Goal: Task Accomplishment & Management: Use online tool/utility

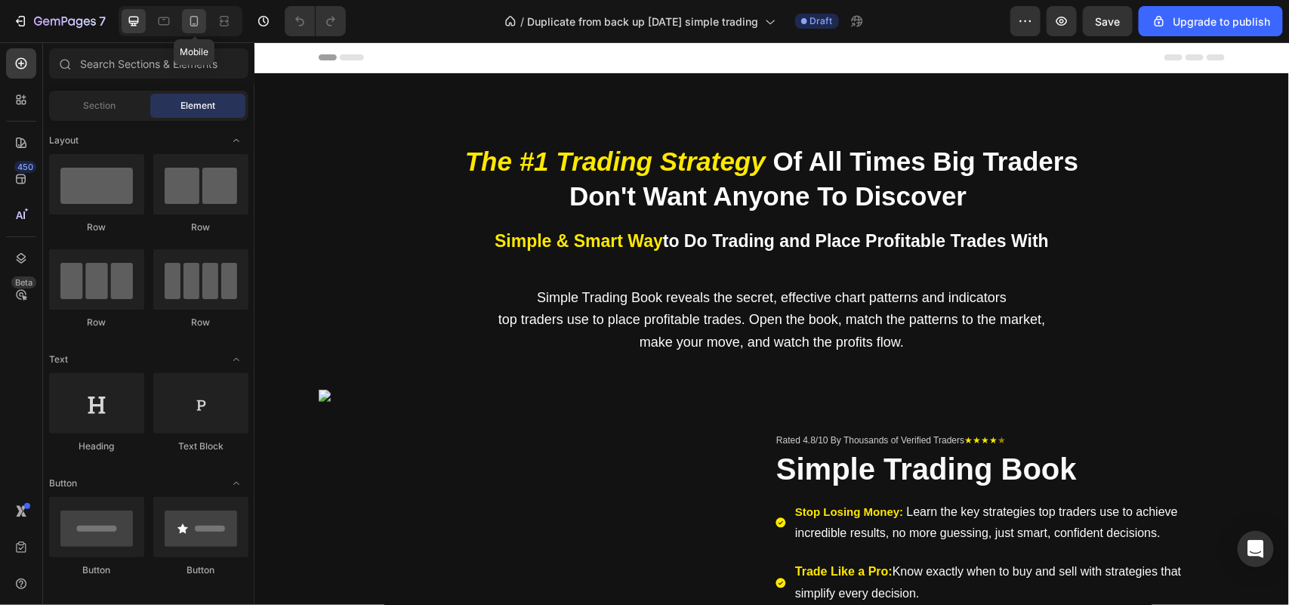
click at [197, 23] on icon at bounding box center [194, 21] width 15 height 15
drag, startPoint x: 193, startPoint y: 10, endPoint x: 271, endPoint y: 473, distance: 470.2
click at [193, 10] on div at bounding box center [194, 21] width 24 height 24
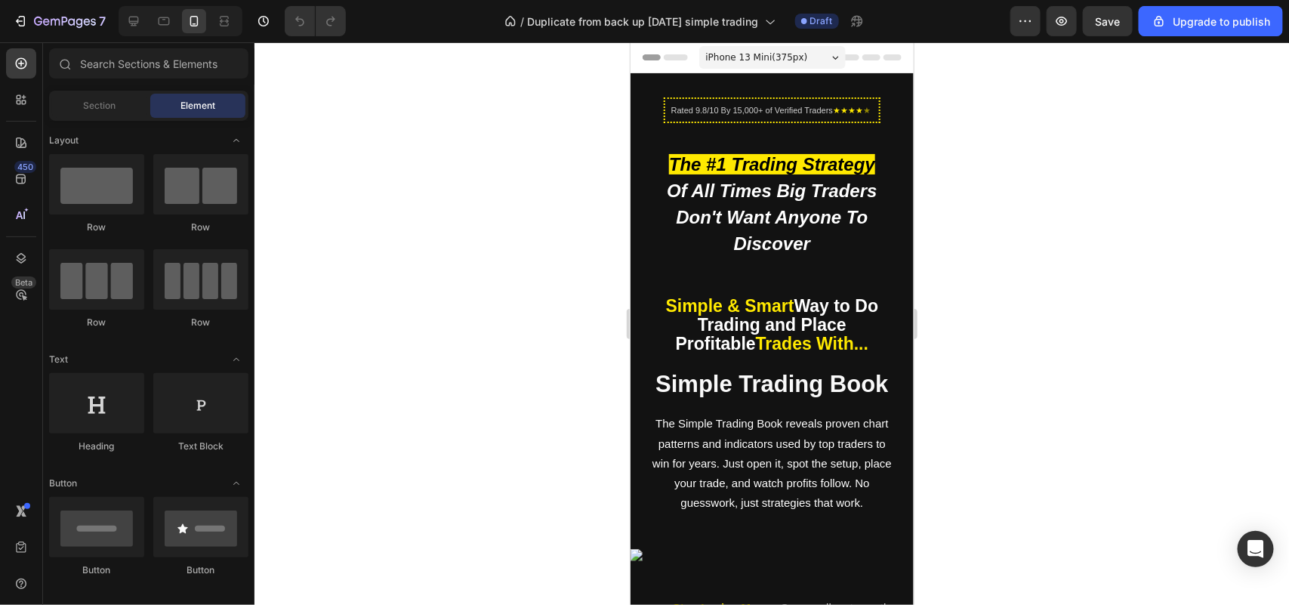
scroll to position [360, 0]
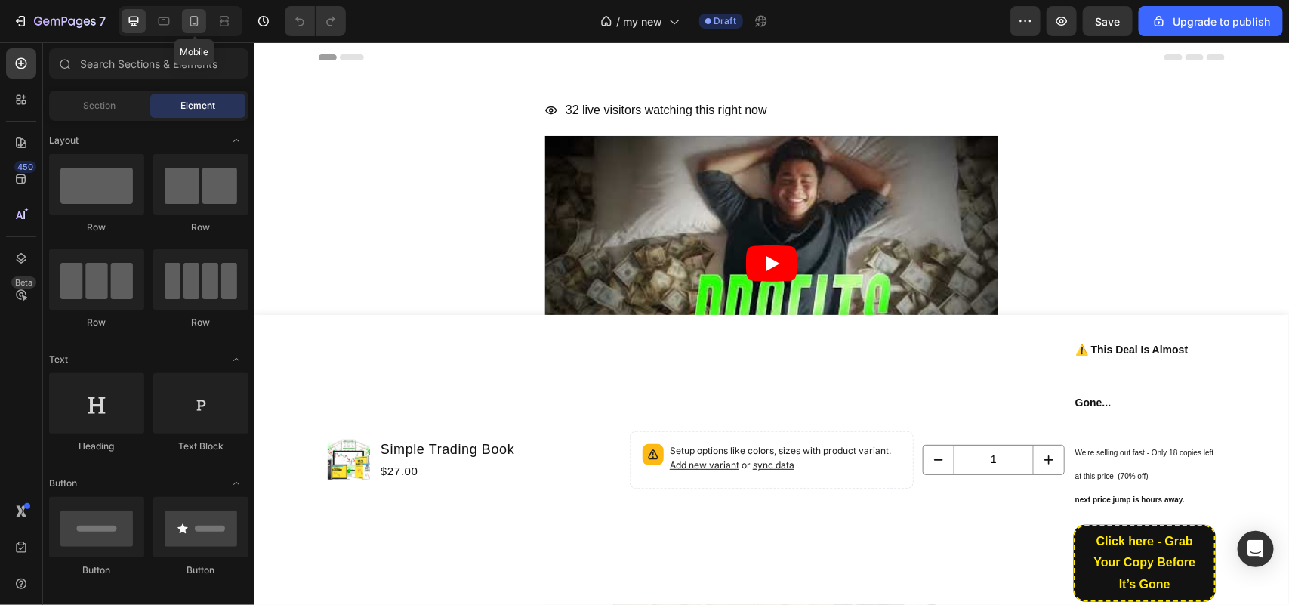
click at [197, 23] on icon at bounding box center [194, 21] width 15 height 15
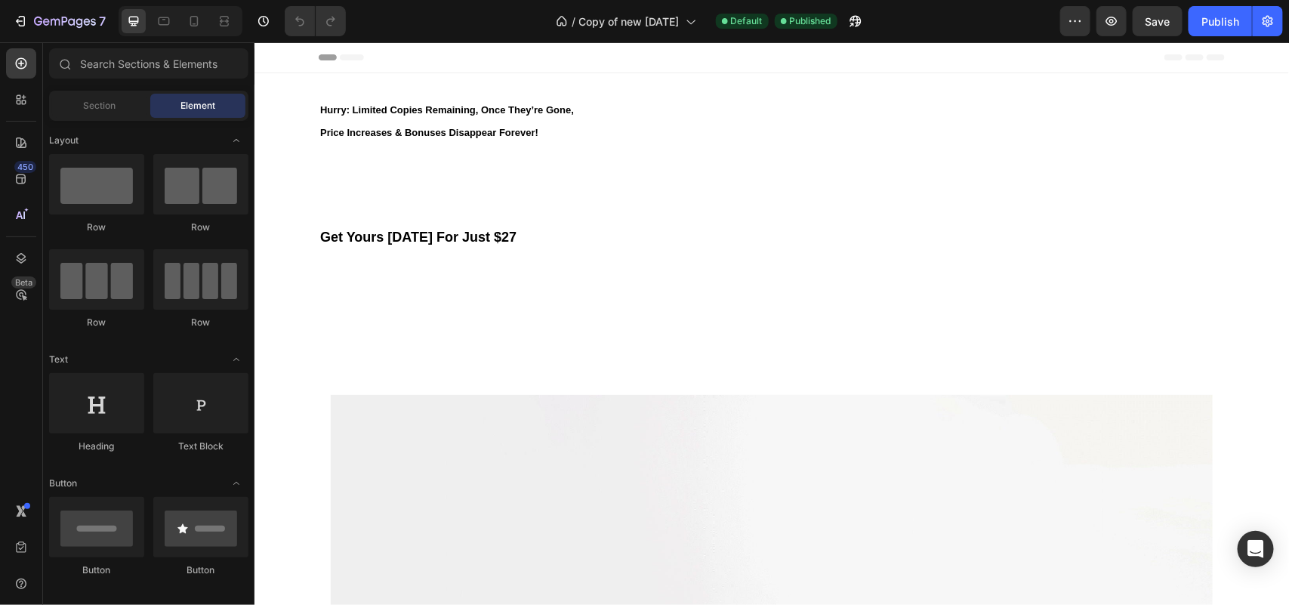
click at [202, 34] on div at bounding box center [181, 21] width 124 height 30
click at [193, 17] on icon at bounding box center [194, 21] width 15 height 15
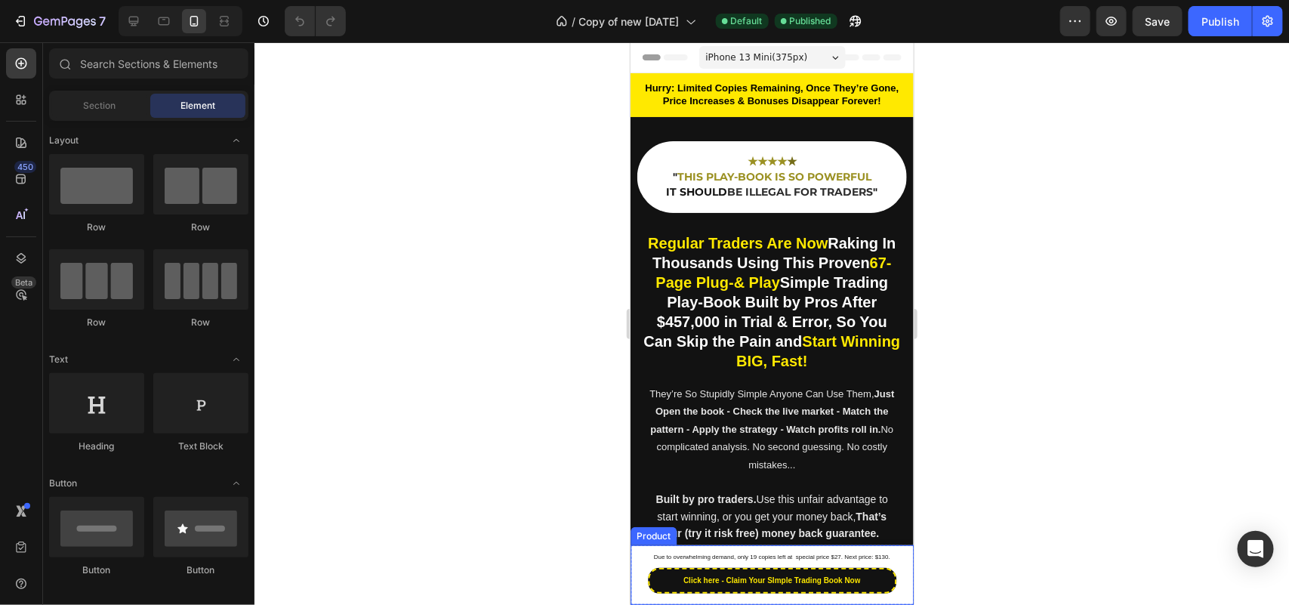
click at [634, 548] on div "Product Images Simple Trading Book Product Title $27.00 Product Price Product P…" at bounding box center [771, 574] width 283 height 60
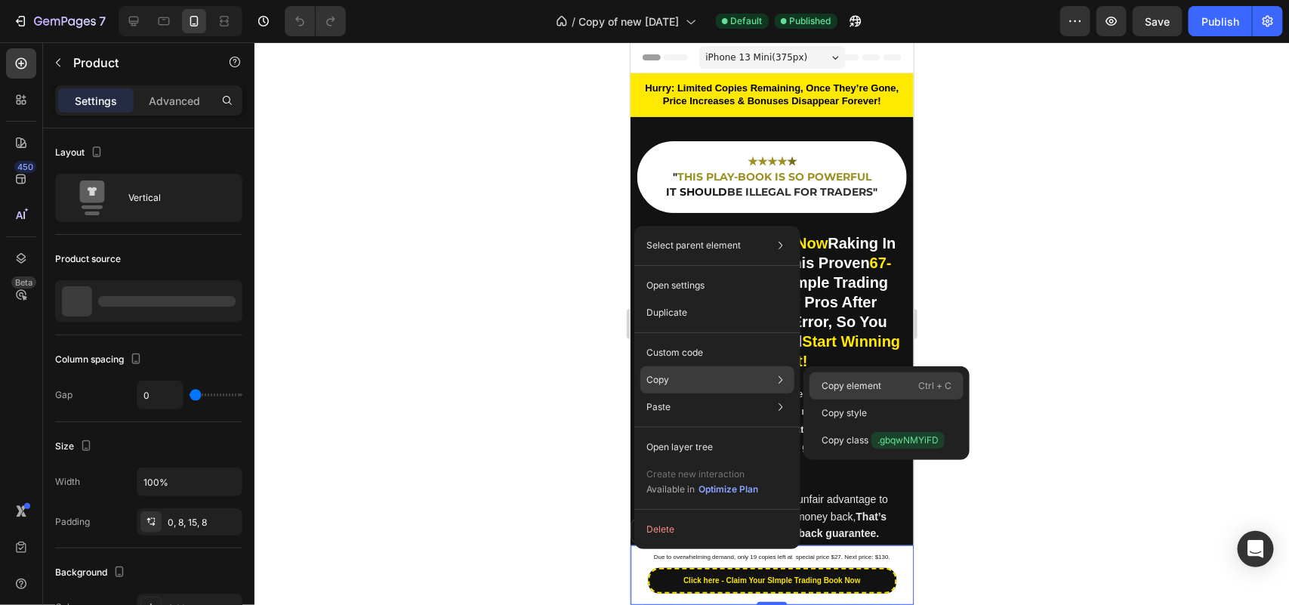
click at [831, 376] on div "Copy element Ctrl + C" at bounding box center [886, 385] width 154 height 27
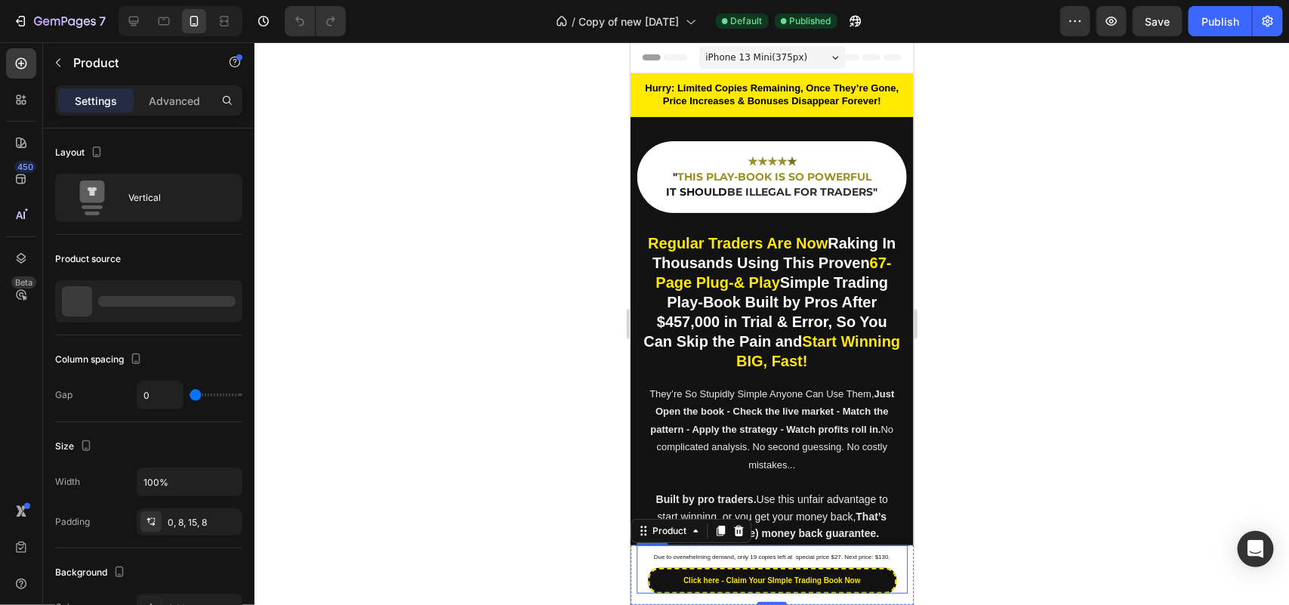
click at [645, 548] on div "Due to overwhelming demand, only 19 copies left at special price $27. Next pric…" at bounding box center [771, 568] width 271 height 48
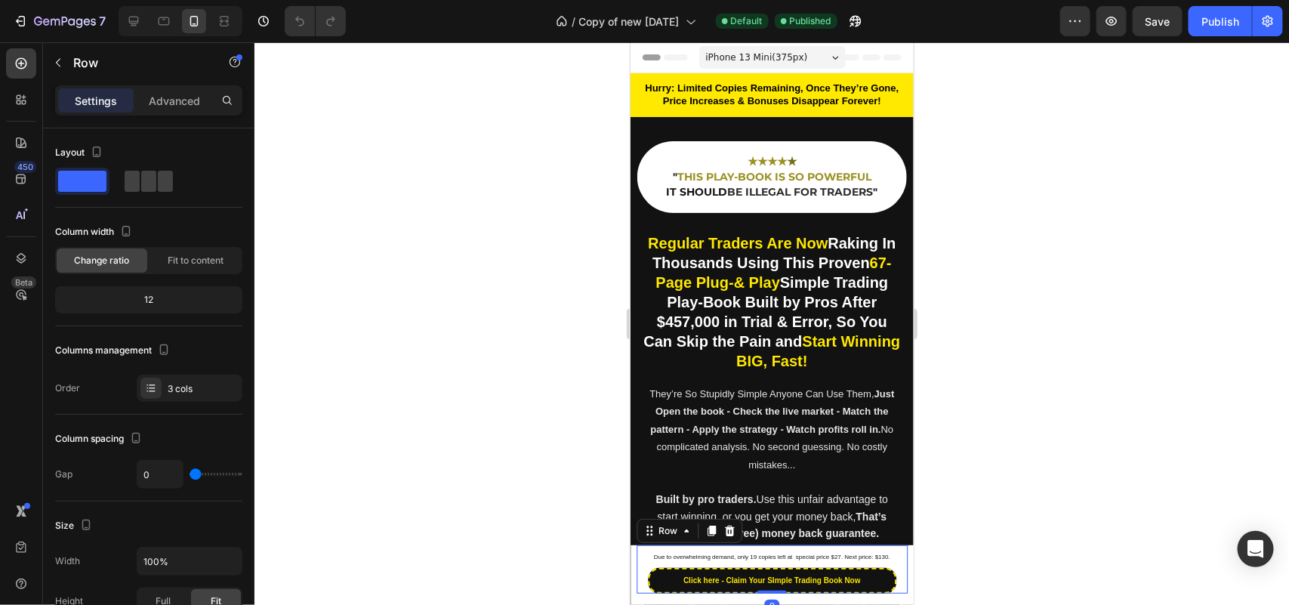
click at [640, 549] on div "Due to overwhelming demand, only 19 copies left at special price $27. Next pric…" at bounding box center [771, 568] width 271 height 48
click at [636, 552] on div "Due to overwhelming demand, only 19 copies left at special price $27. Next pric…" at bounding box center [771, 556] width 271 height 13
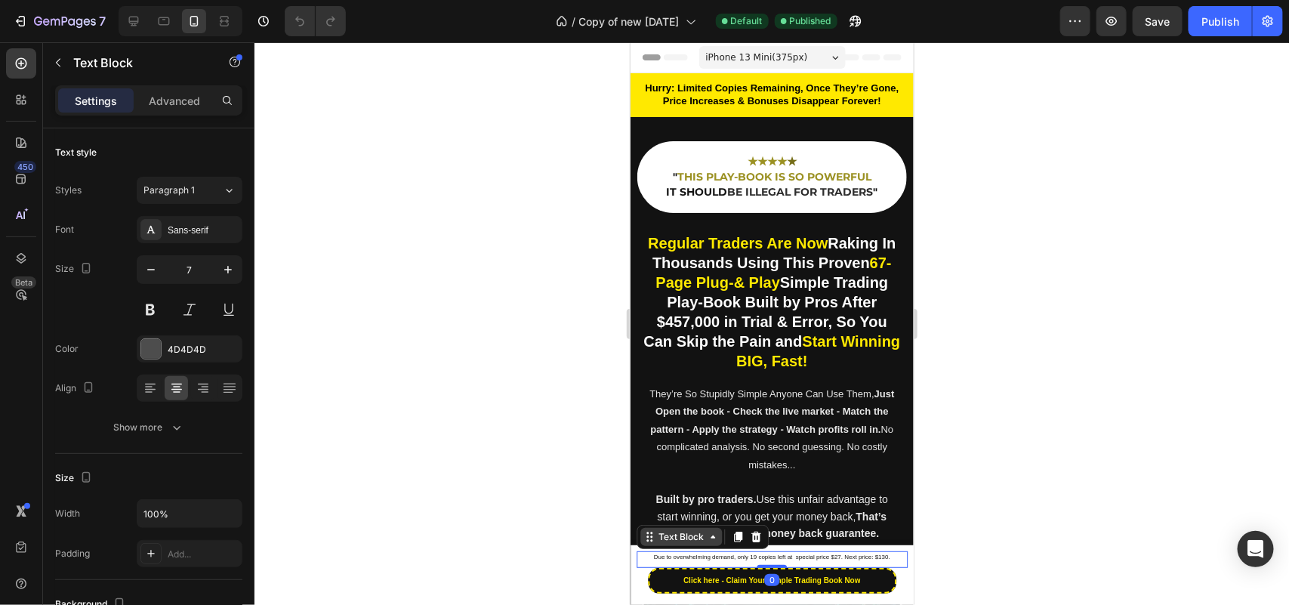
click at [649, 541] on icon at bounding box center [649, 536] width 12 height 12
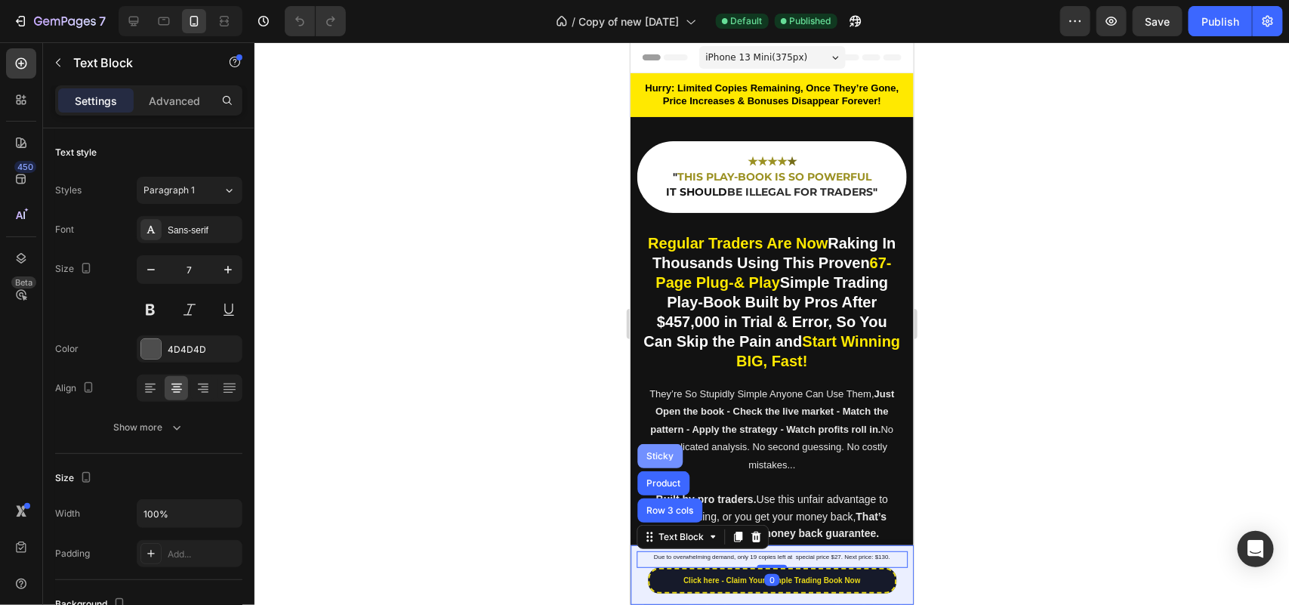
click at [658, 464] on div "Sticky" at bounding box center [659, 455] width 45 height 24
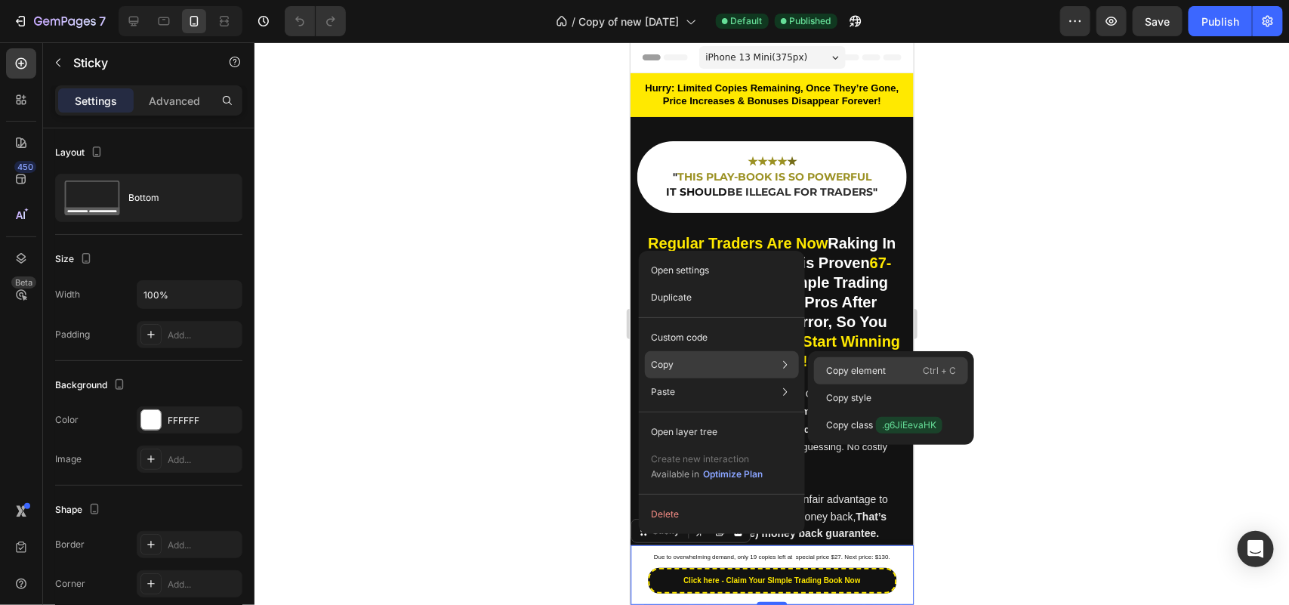
click at [866, 370] on p "Copy element" at bounding box center [856, 371] width 60 height 14
